Goal: Transaction & Acquisition: Purchase product/service

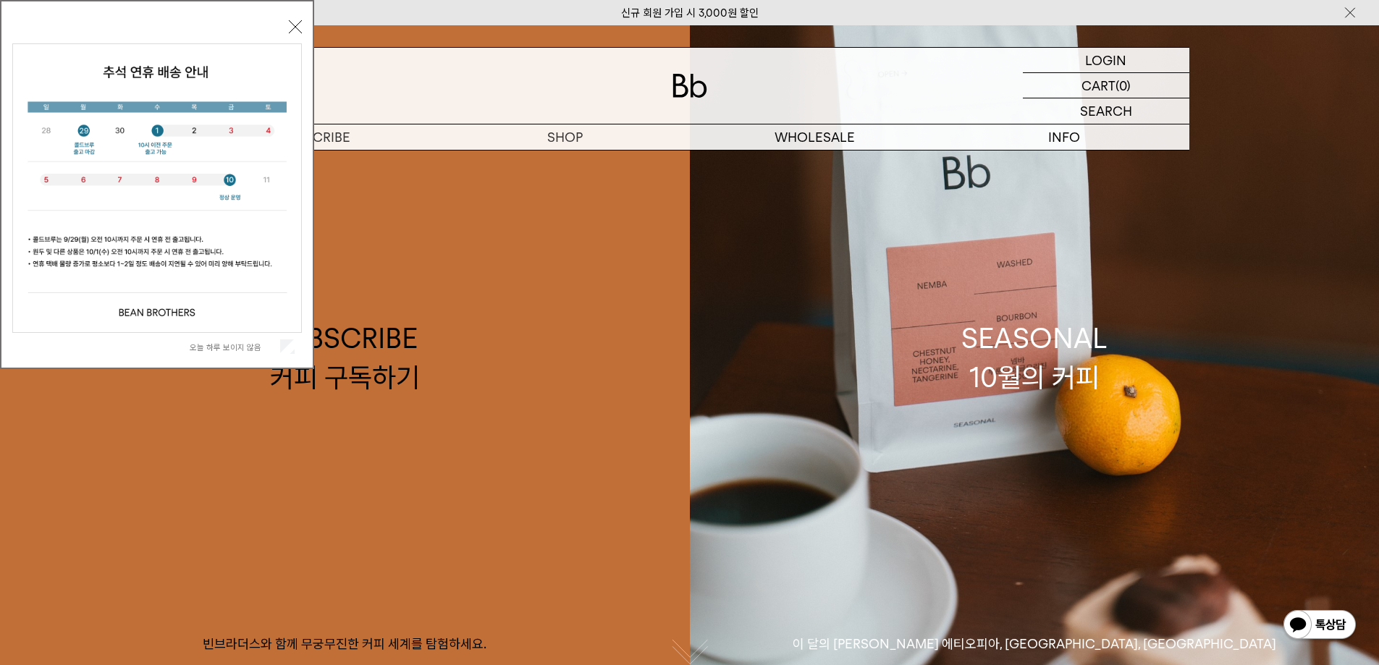
click at [286, 338] on div "오늘 하루 보이지 않음" at bounding box center [157, 347] width 290 height 28
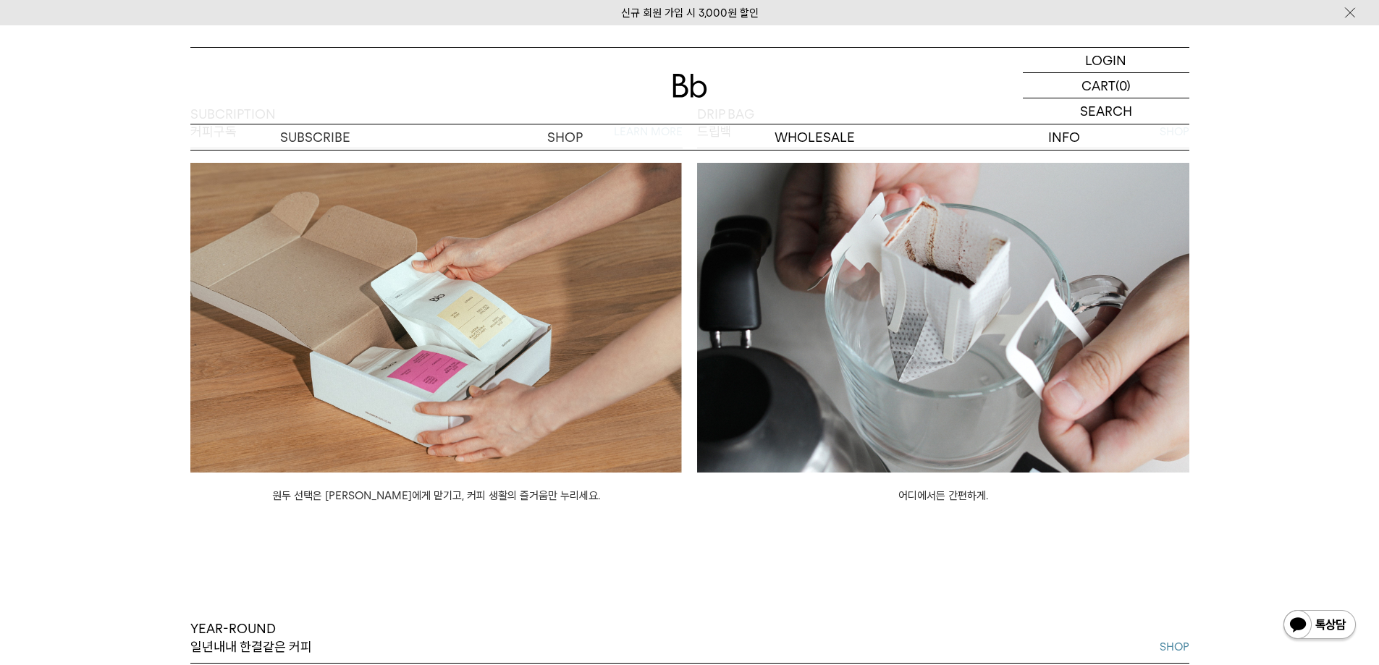
scroll to position [1231, 0]
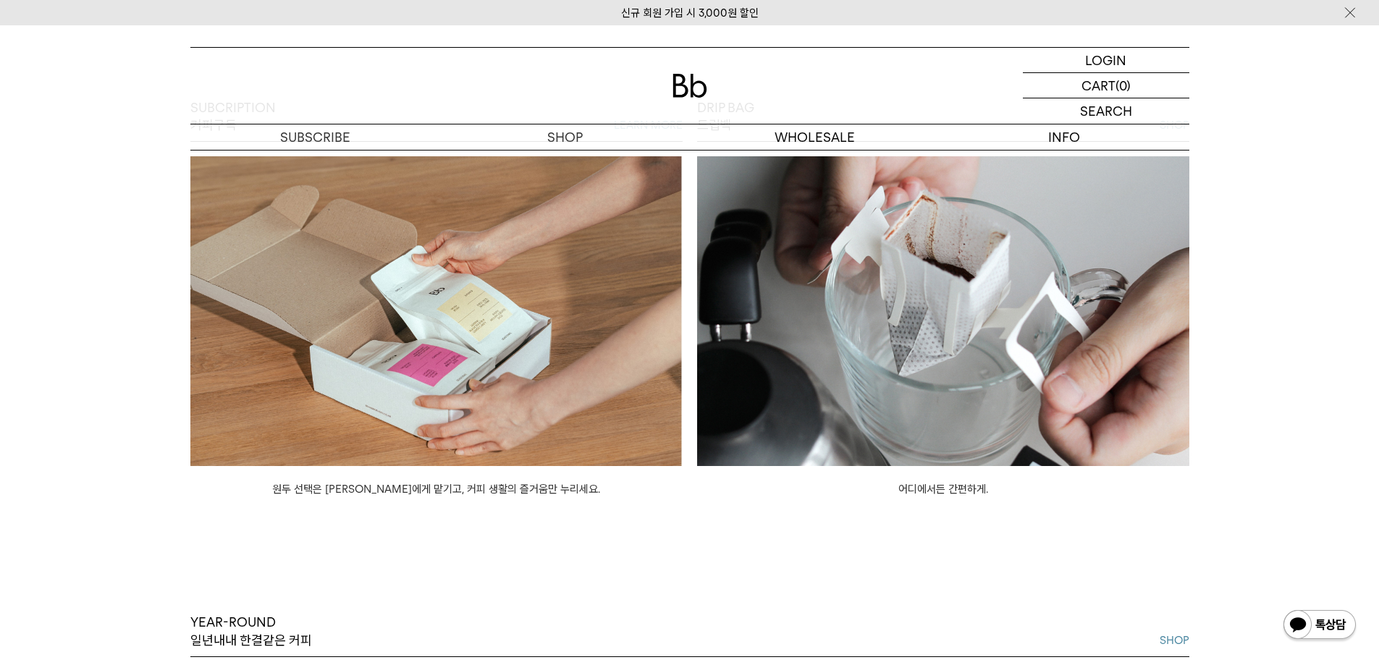
click at [481, 437] on img at bounding box center [436, 311] width 492 height 310
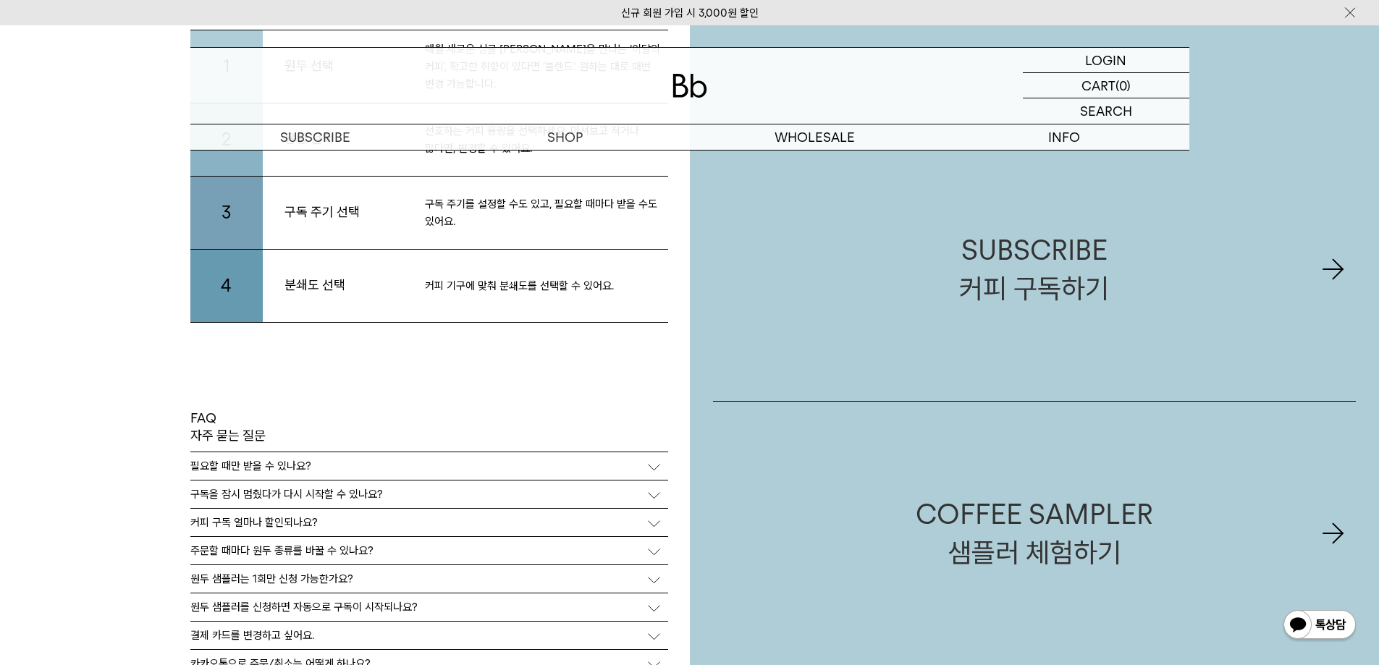
scroll to position [3258, 0]
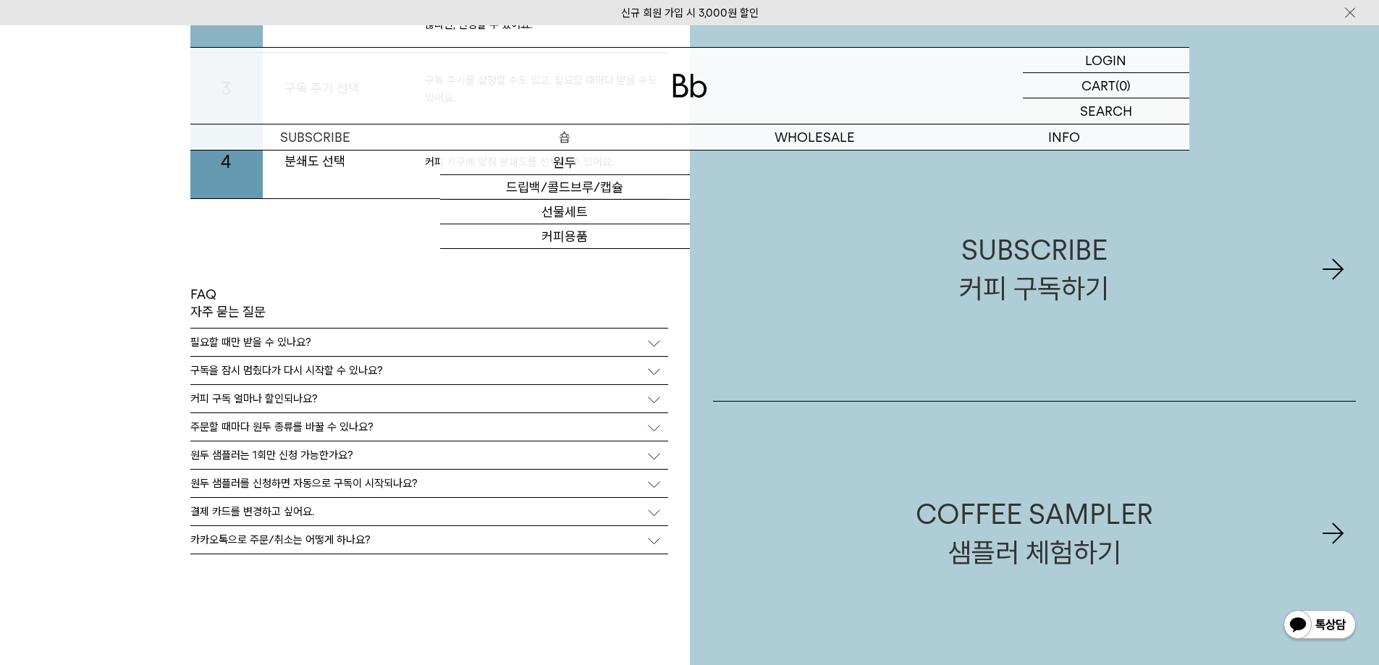
click at [560, 133] on p "숍" at bounding box center [565, 137] width 250 height 25
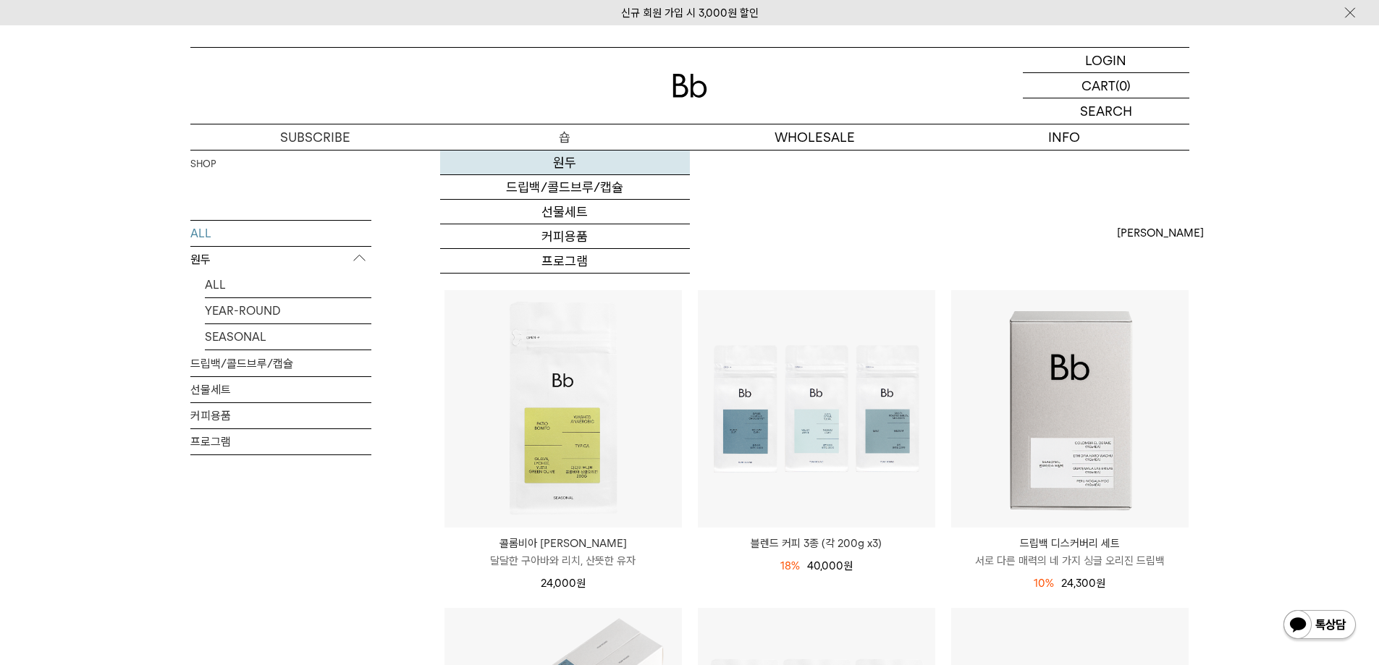
click at [576, 164] on link "원두" at bounding box center [565, 163] width 250 height 25
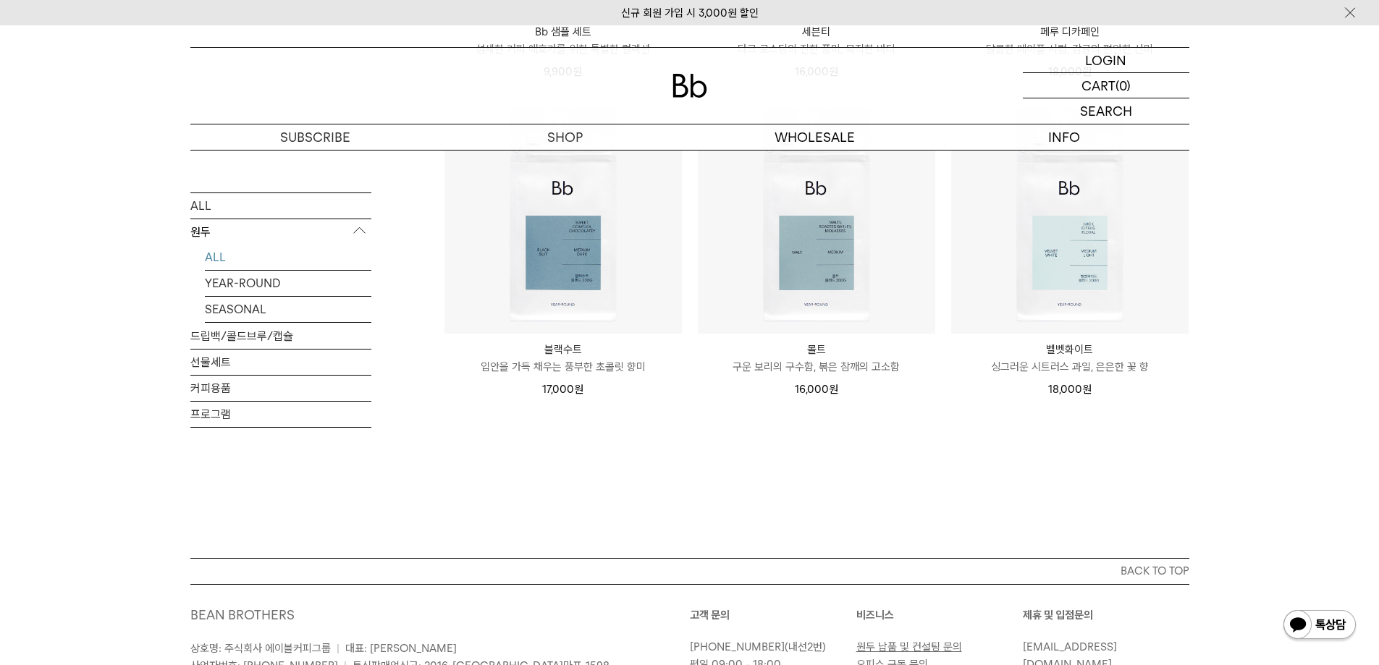
scroll to position [1159, 0]
